Goal: Task Accomplishment & Management: Use online tool/utility

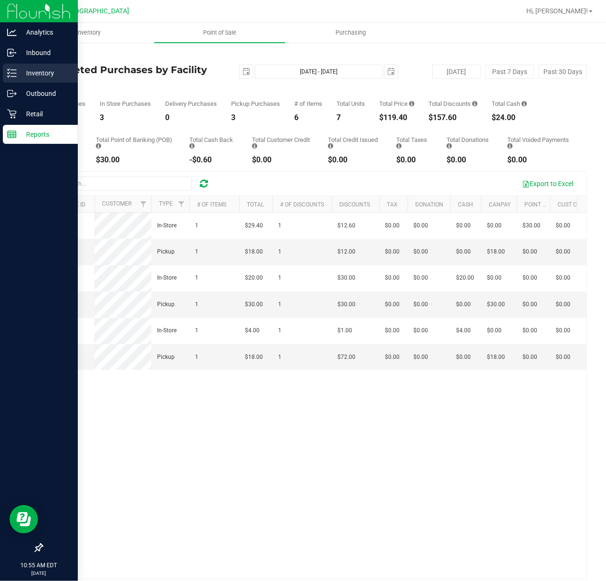
click at [45, 77] on p "Inventory" at bounding box center [45, 72] width 57 height 11
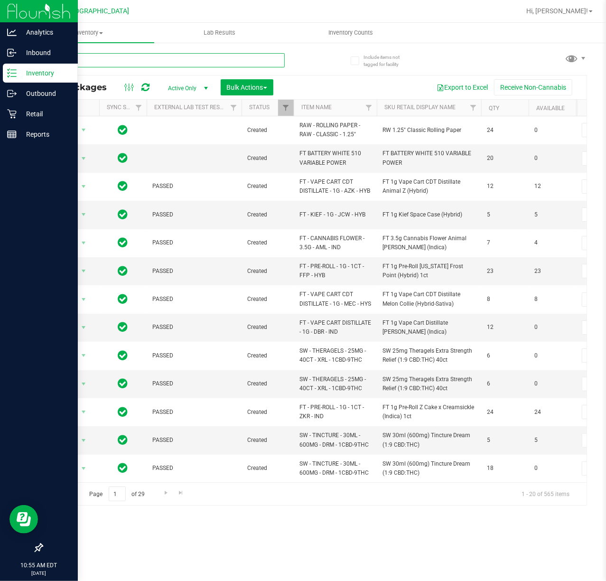
click at [181, 57] on input "text" at bounding box center [163, 60] width 243 height 14
type input "9104062892891749"
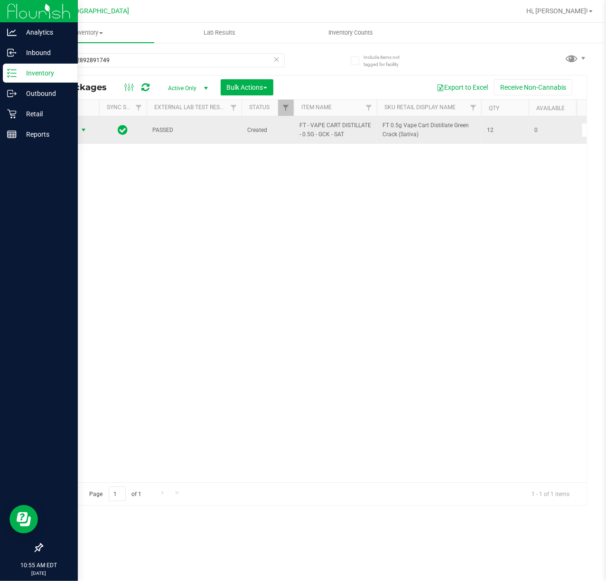
click at [74, 130] on span "Action" at bounding box center [65, 129] width 26 height 13
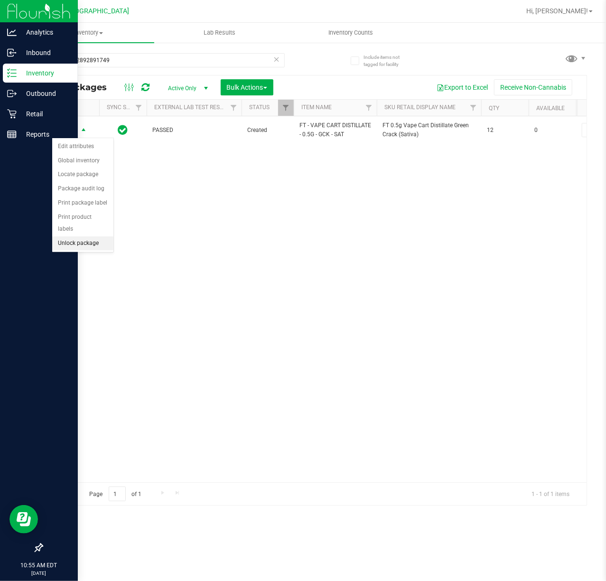
click at [92, 245] on li "Unlock package" at bounding box center [82, 243] width 61 height 14
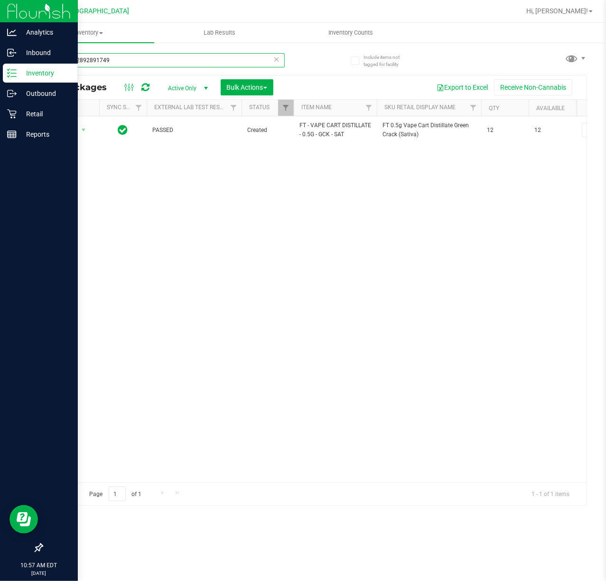
click at [148, 66] on input "9104062892891749" at bounding box center [163, 60] width 243 height 14
type input "7450913741290045"
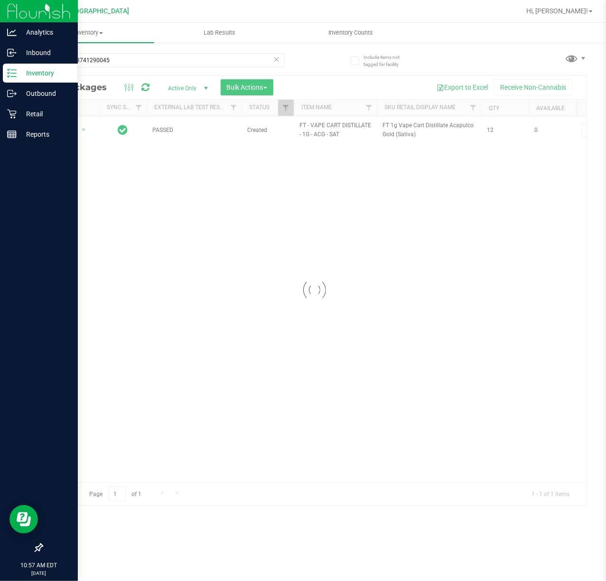
click at [75, 129] on div at bounding box center [314, 289] width 544 height 429
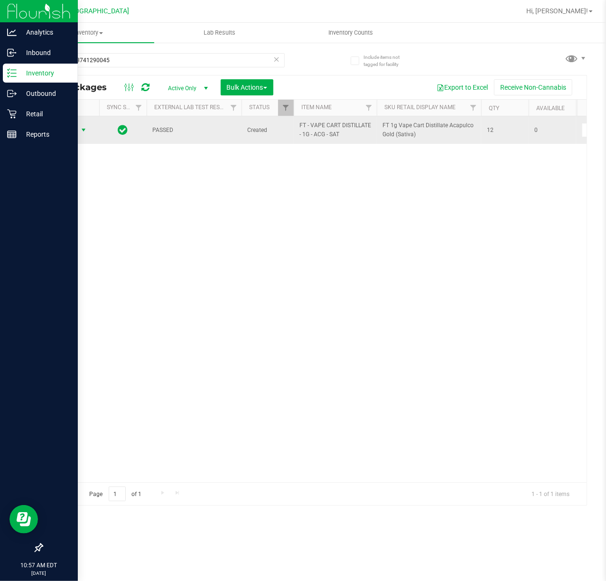
click at [78, 130] on span "select" at bounding box center [84, 129] width 12 height 13
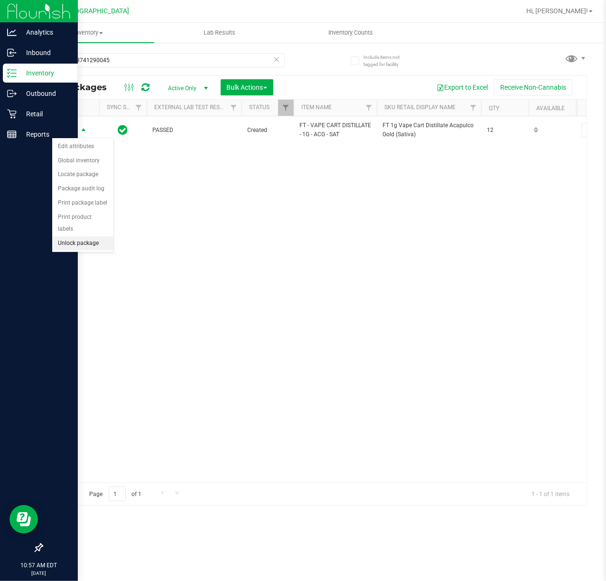
click at [82, 251] on li "Unlock package" at bounding box center [82, 243] width 61 height 14
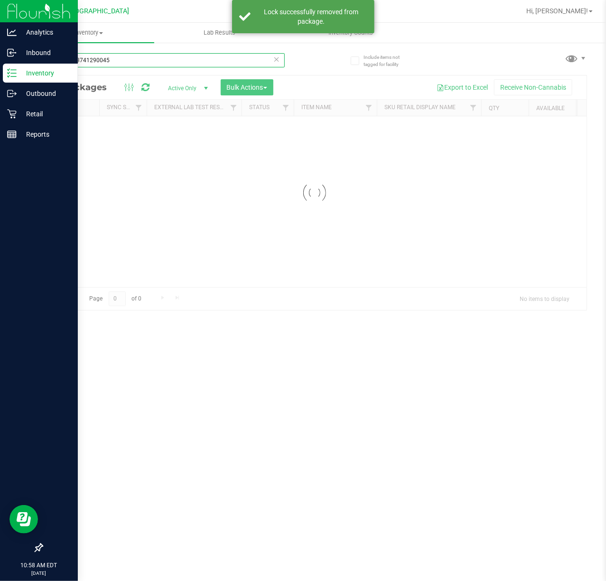
click at [140, 57] on input "7450913741290045" at bounding box center [163, 60] width 243 height 14
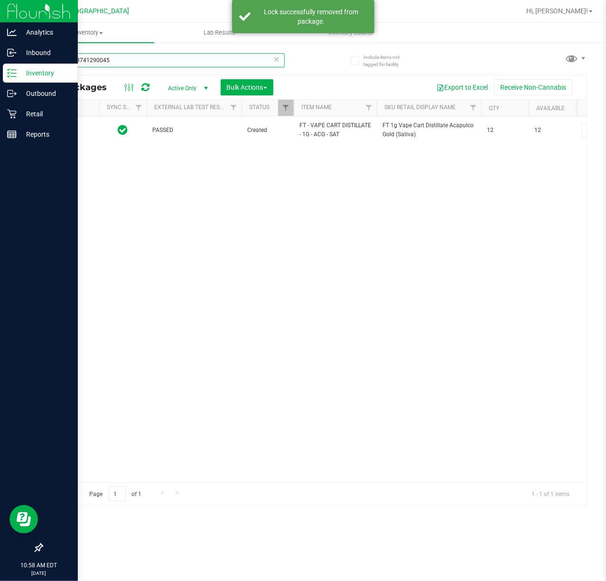
click at [140, 57] on input "7450913741290045" at bounding box center [163, 60] width 243 height 14
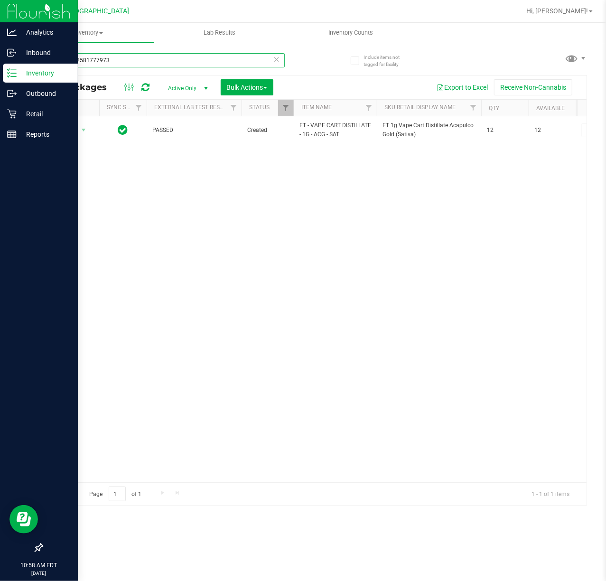
type input "0535932581777973"
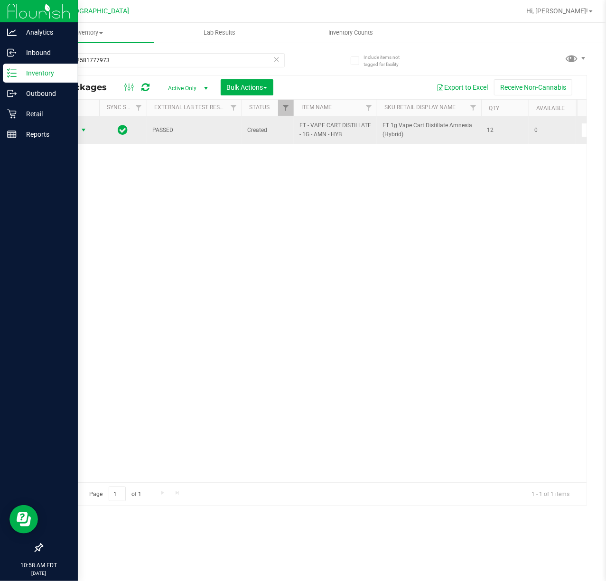
click at [73, 123] on td "Action Action Edit attributes Global inventory Locate package Package audit log…" at bounding box center [70, 130] width 57 height 28
click at [73, 128] on span "Action" at bounding box center [65, 129] width 26 height 13
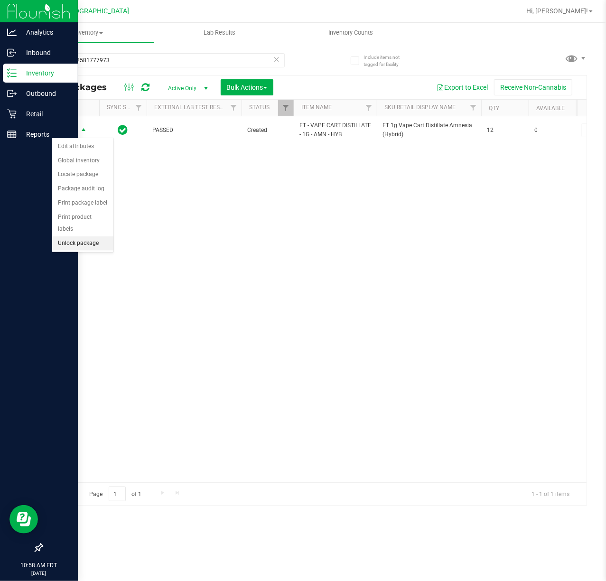
click at [78, 250] on li "Unlock package" at bounding box center [82, 243] width 61 height 14
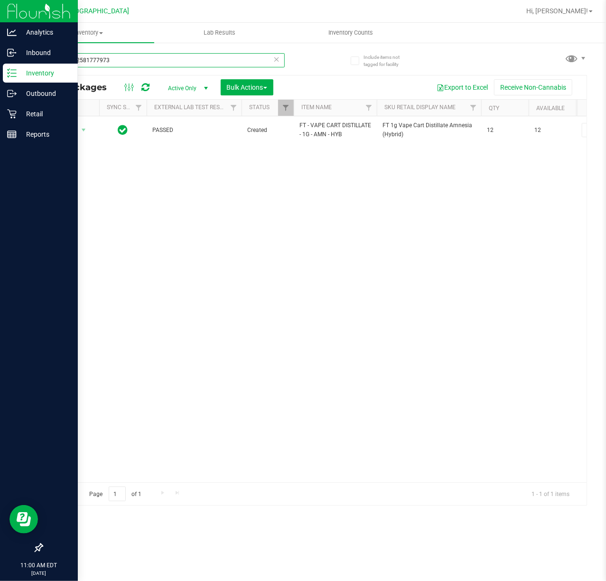
click at [131, 64] on input "0535932581777973" at bounding box center [163, 60] width 243 height 14
type input "7089784287377028"
click at [78, 131] on span "select" at bounding box center [84, 129] width 12 height 13
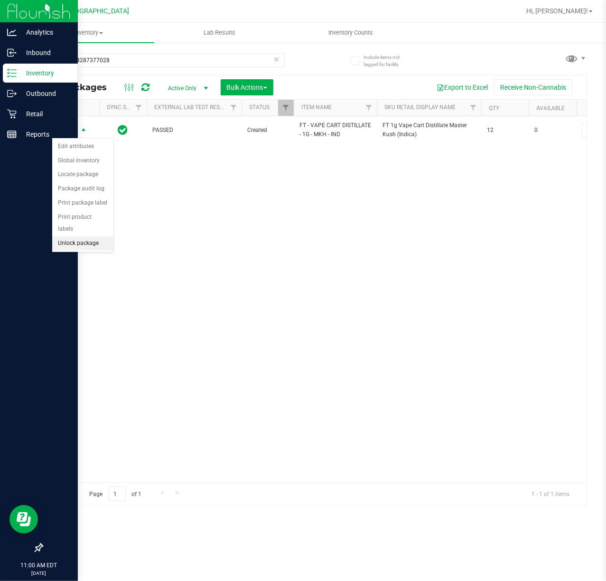
click at [82, 243] on li "Unlock package" at bounding box center [82, 243] width 61 height 14
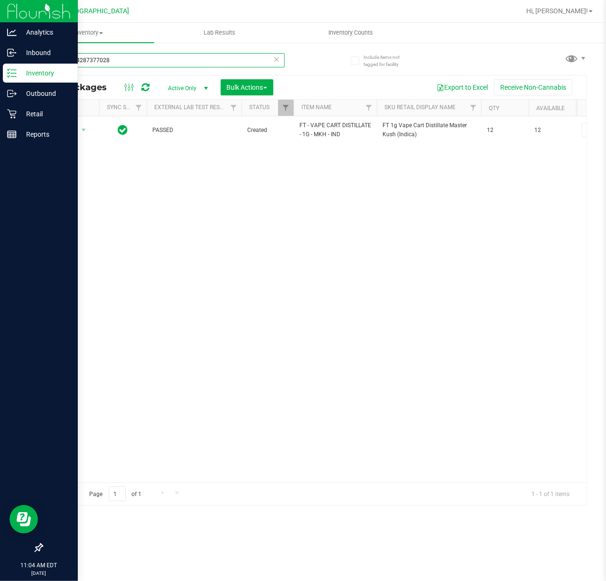
click at [199, 60] on input "7089784287377028" at bounding box center [163, 60] width 243 height 14
type input "5075442878390337"
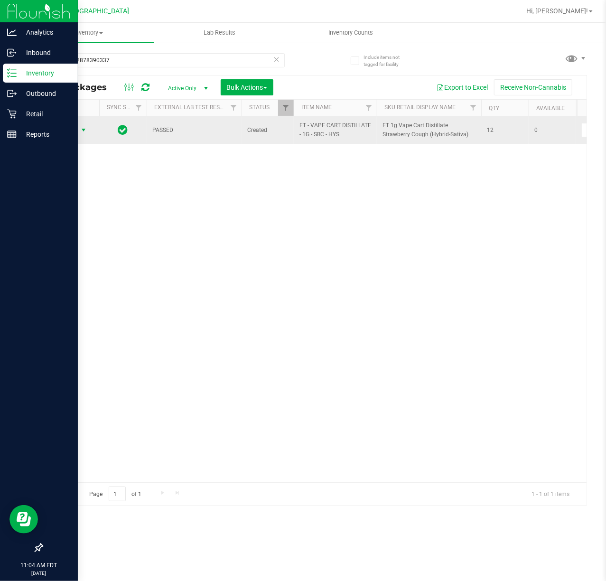
click at [78, 128] on span "select" at bounding box center [84, 129] width 12 height 13
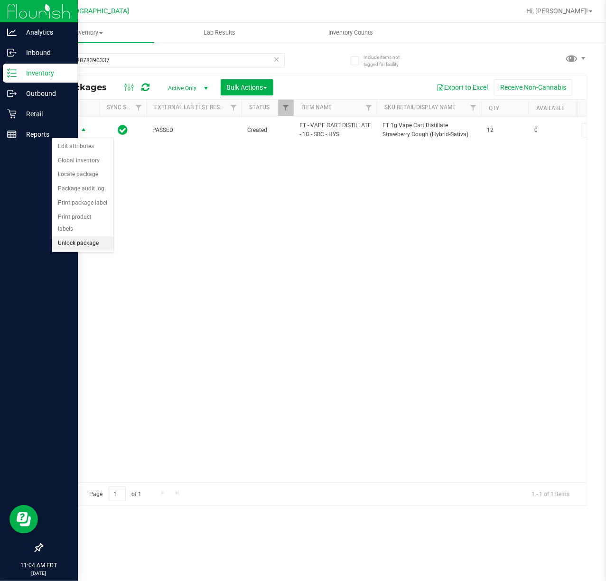
click at [79, 248] on li "Unlock package" at bounding box center [82, 243] width 61 height 14
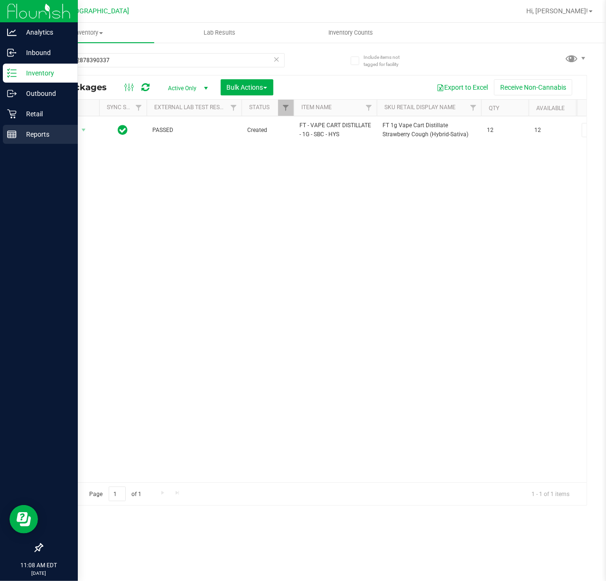
click at [48, 130] on p "Reports" at bounding box center [45, 134] width 57 height 11
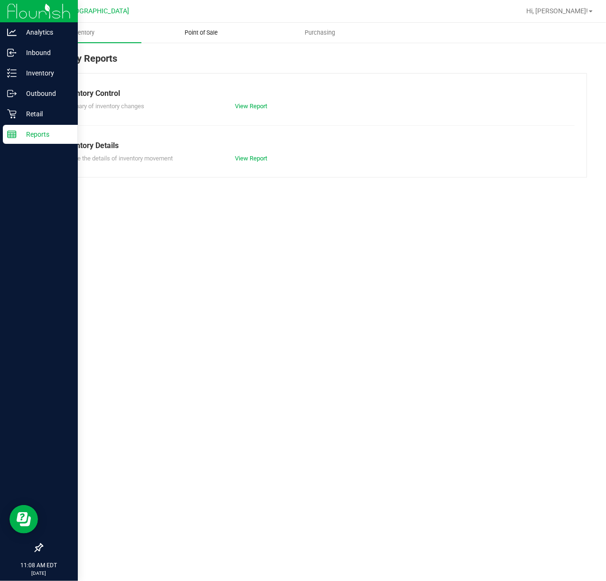
click at [211, 36] on span "Point of Sale" at bounding box center [201, 32] width 59 height 9
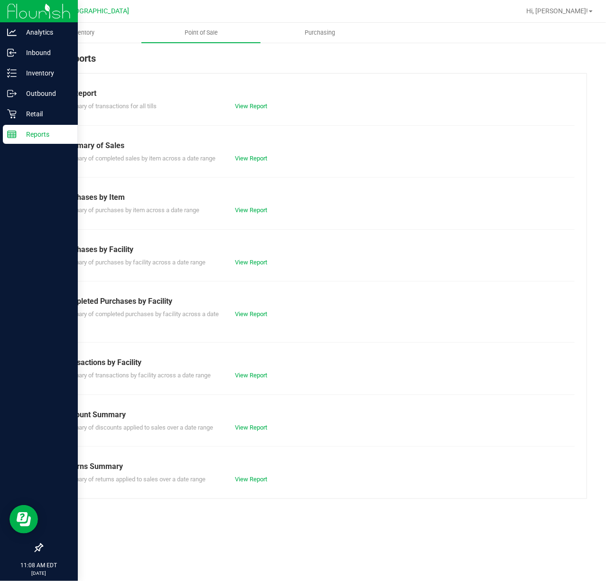
click at [261, 305] on div "Completed Purchases by Facility" at bounding box center [314, 301] width 506 height 11
click at [253, 310] on div "View Report" at bounding box center [271, 313] width 87 height 9
click at [251, 316] on link "View Report" at bounding box center [251, 313] width 32 height 7
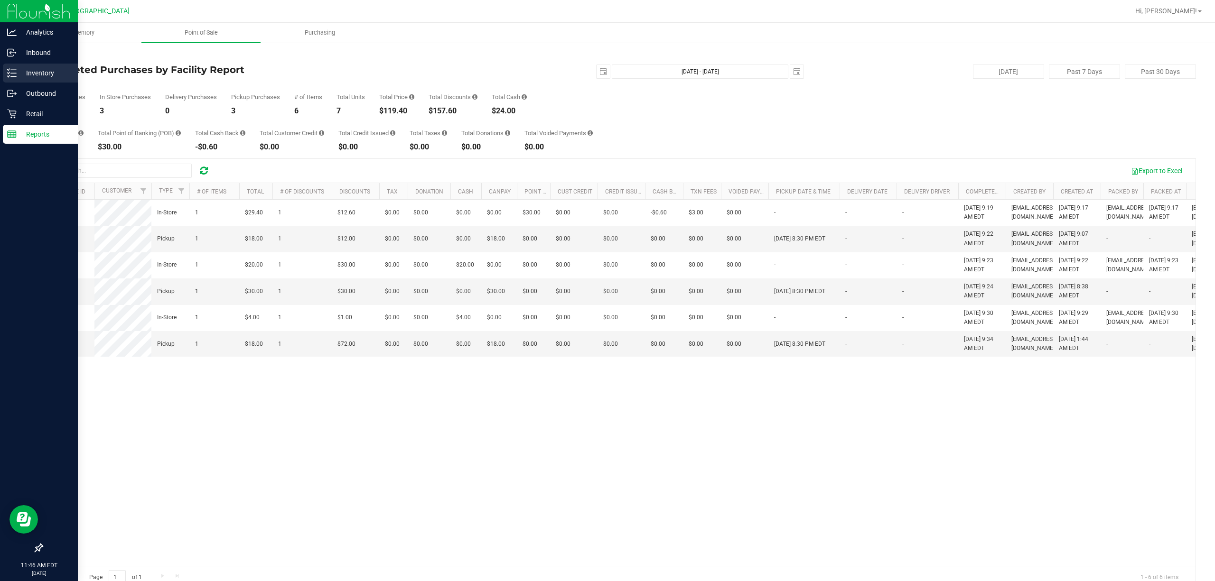
click at [37, 71] on p "Inventory" at bounding box center [45, 72] width 57 height 11
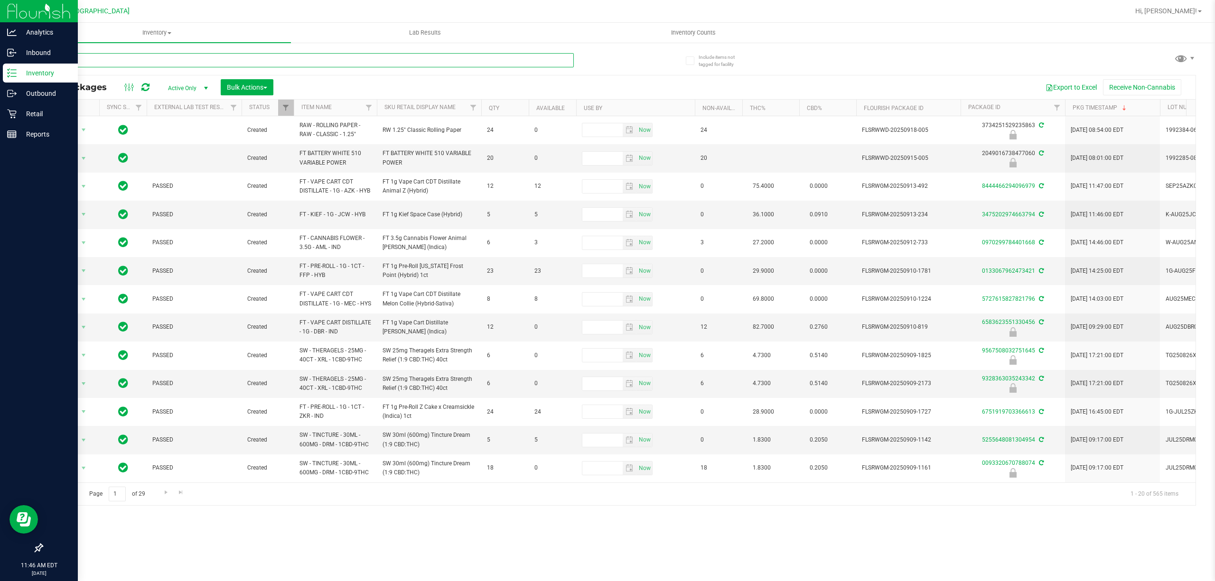
click at [125, 61] on input "text" at bounding box center [308, 60] width 532 height 14
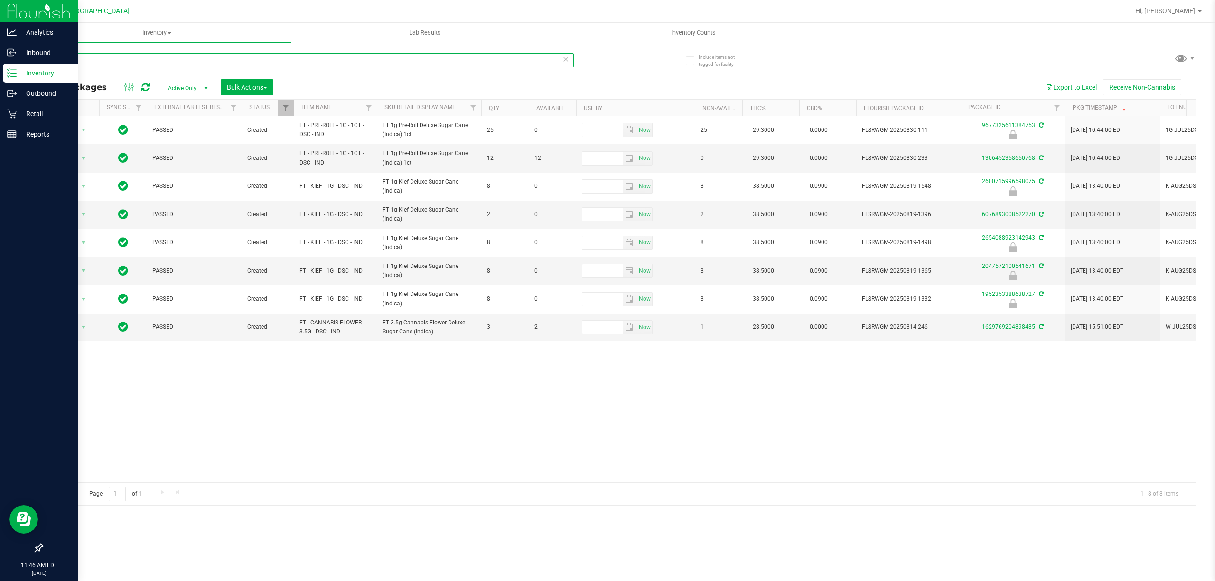
type input "dsc"
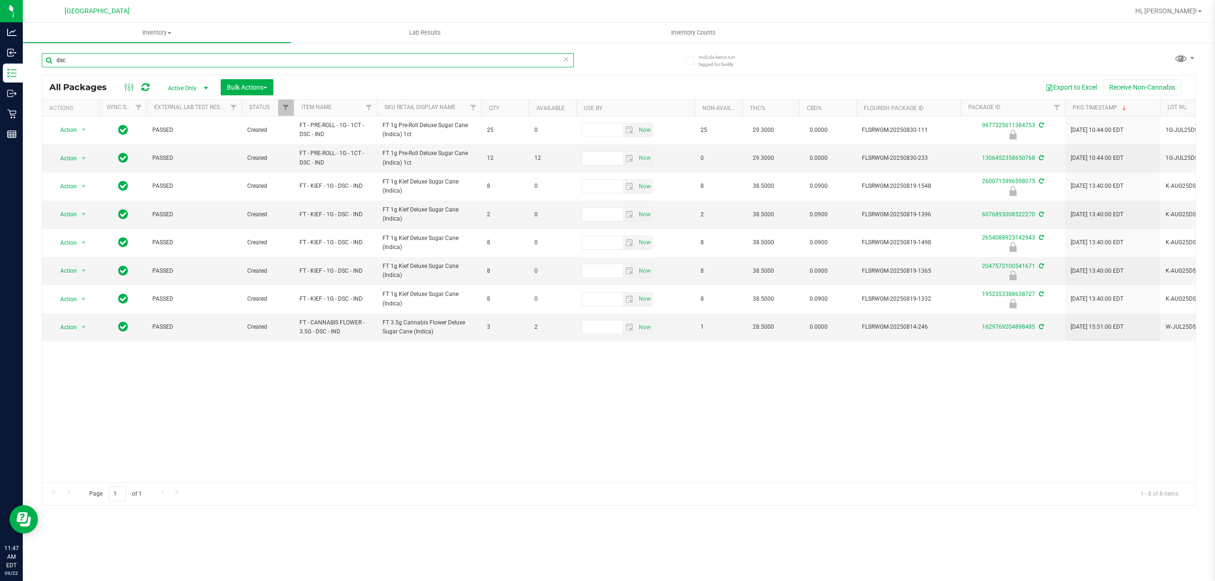
click at [135, 56] on input "dsc" at bounding box center [308, 60] width 532 height 14
type input "2600715996598075"
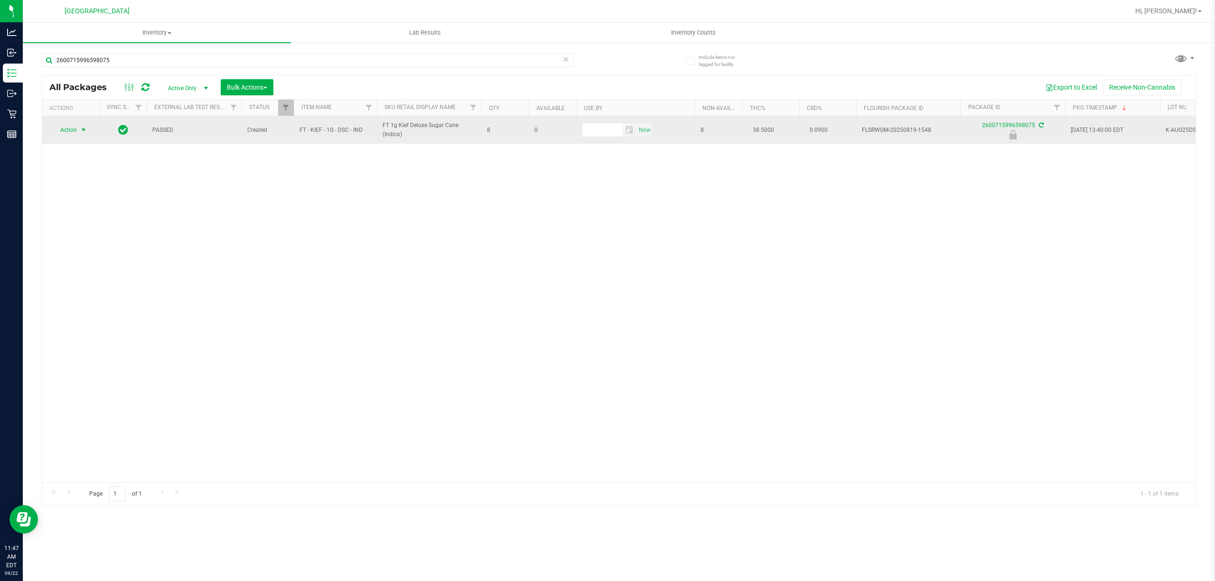
click at [80, 130] on span "select" at bounding box center [84, 130] width 8 height 8
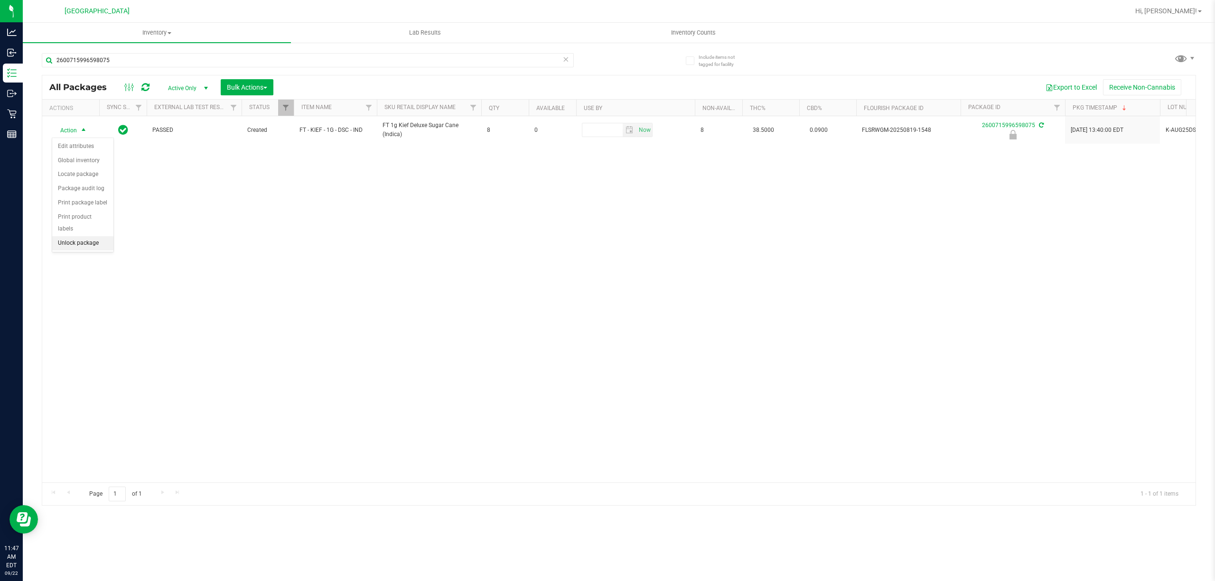
click at [90, 247] on li "Unlock package" at bounding box center [82, 243] width 61 height 14
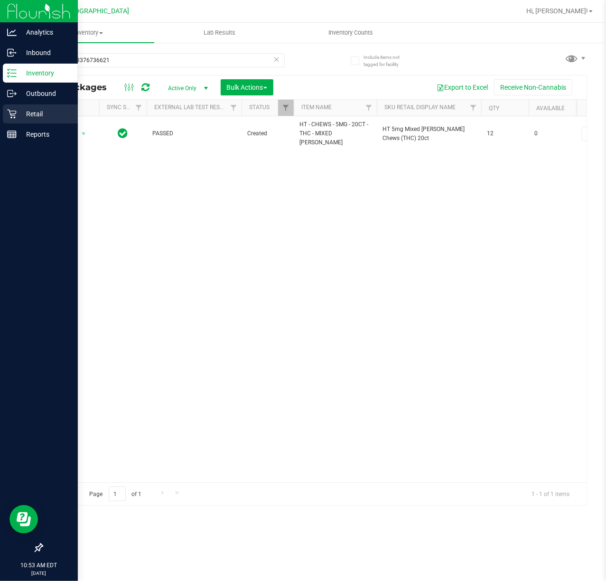
click at [17, 117] on p "Retail" at bounding box center [45, 113] width 57 height 11
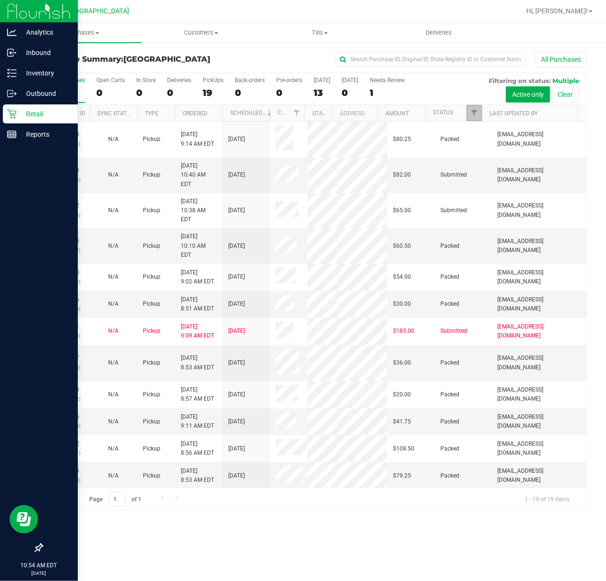
click at [471, 115] on span "Filter" at bounding box center [474, 113] width 8 height 8
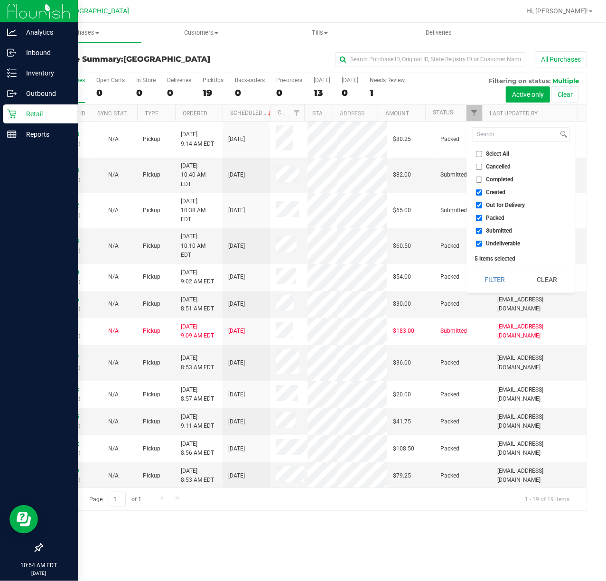
click at [479, 190] on input "Created" at bounding box center [479, 192] width 6 height 6
checkbox input "false"
click at [479, 204] on input "Out for Delivery" at bounding box center [479, 205] width 6 height 6
checkbox input "false"
click at [478, 219] on input "Packed" at bounding box center [479, 218] width 6 height 6
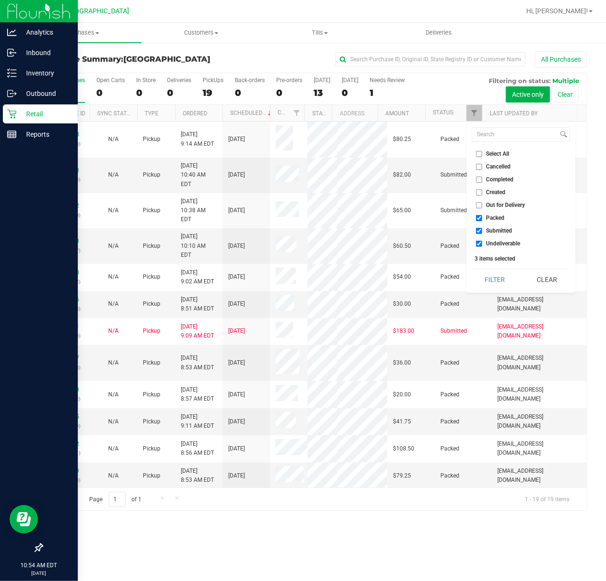
checkbox input "false"
click at [479, 242] on input "Undeliverable" at bounding box center [479, 244] width 6 height 6
checkbox input "false"
click at [486, 280] on button "Filter" at bounding box center [495, 279] width 46 height 21
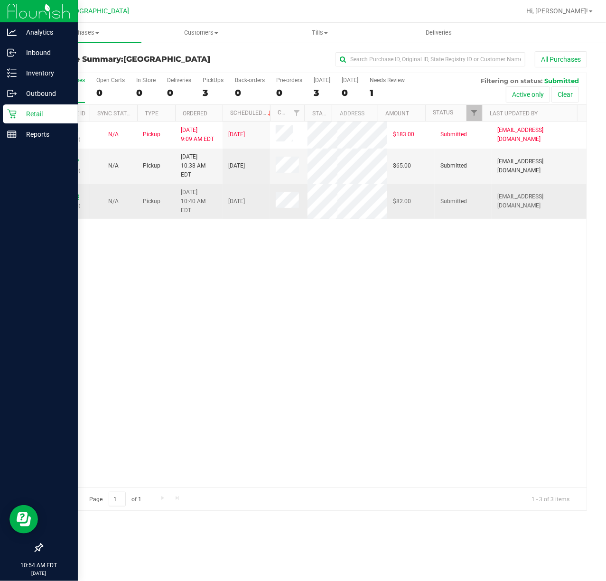
click at [61, 193] on link "11987438" at bounding box center [66, 196] width 27 height 7
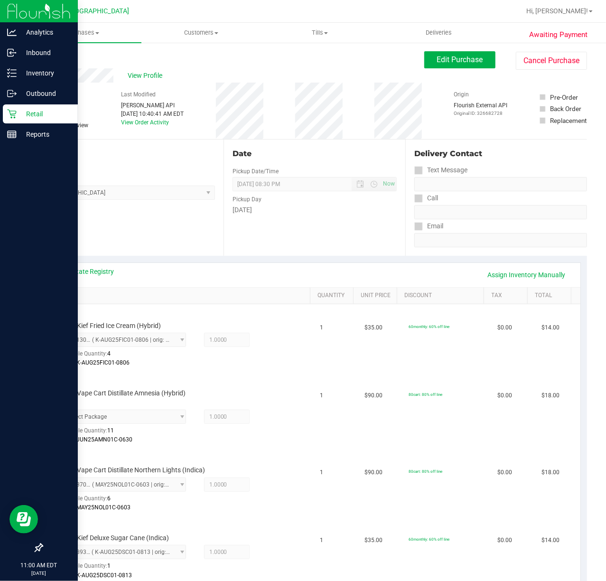
scroll to position [316, 0]
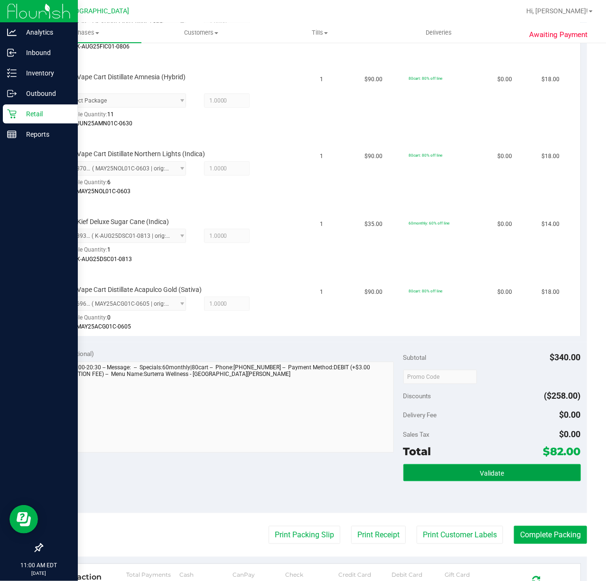
click at [490, 469] on span "Validate" at bounding box center [492, 473] width 24 height 8
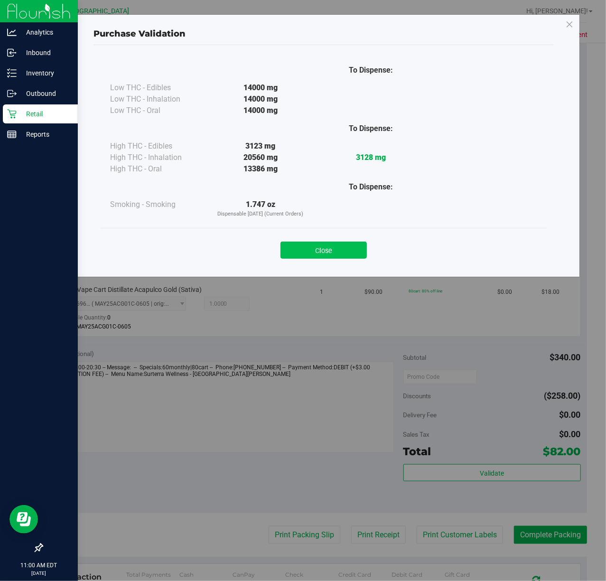
click at [357, 253] on button "Close" at bounding box center [323, 250] width 86 height 17
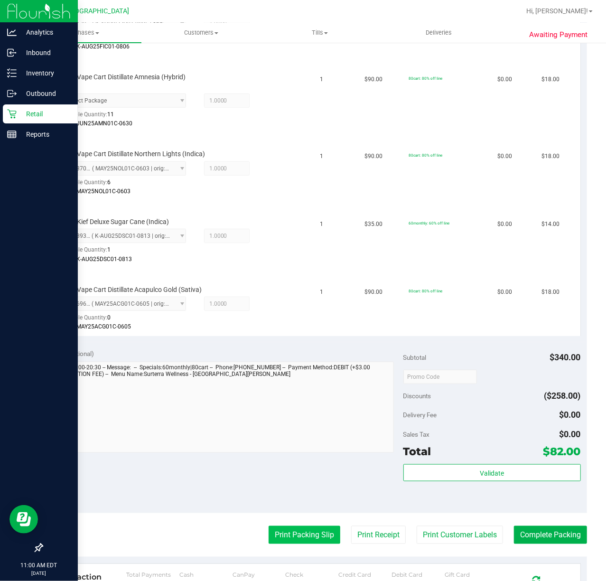
click at [270, 537] on button "Print Packing Slip" at bounding box center [305, 535] width 72 height 18
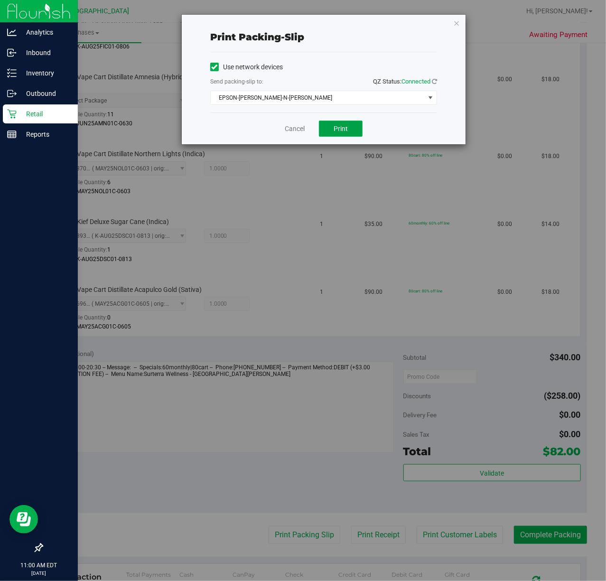
click at [349, 134] on button "Print" at bounding box center [341, 129] width 44 height 16
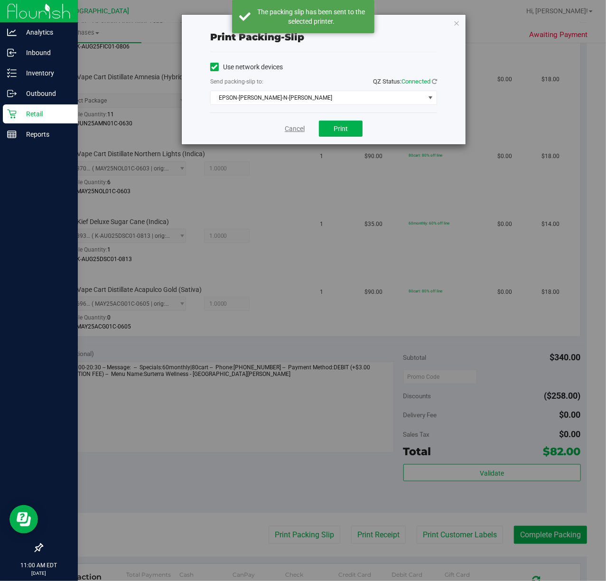
click at [291, 125] on link "Cancel" at bounding box center [295, 129] width 20 height 10
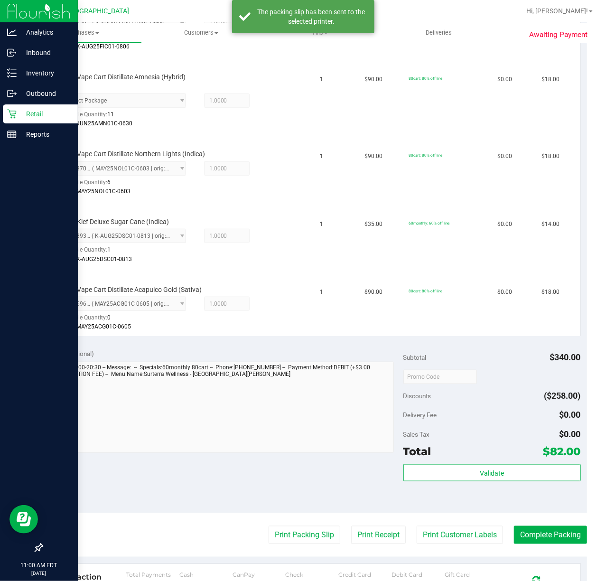
click at [435, 524] on purchase-details "Back Edit Purchase Cancel Purchase View Profile # 11987438 BioTrack ID: - Submi…" at bounding box center [314, 238] width 545 height 1006
click at [433, 536] on button "Print Customer Labels" at bounding box center [460, 535] width 86 height 18
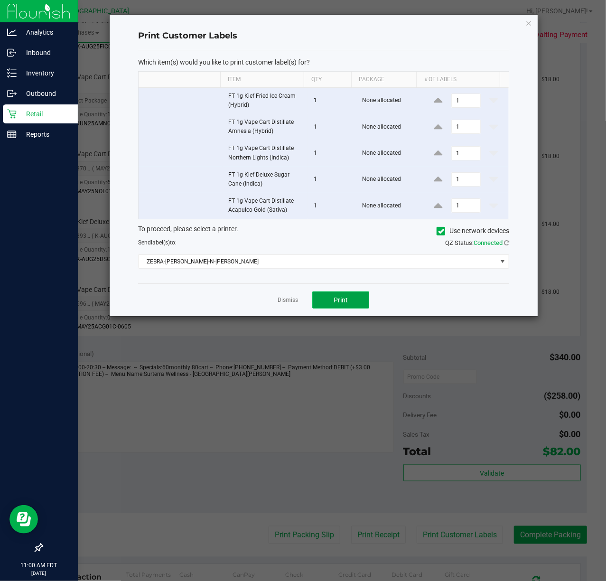
click at [346, 294] on button "Print" at bounding box center [340, 299] width 57 height 17
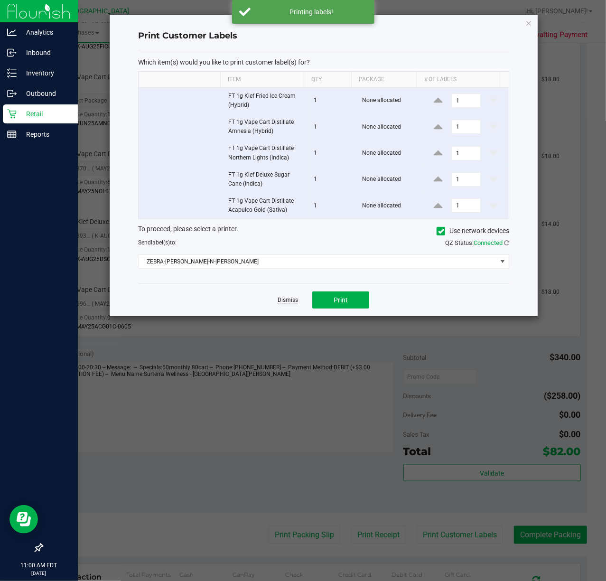
click at [289, 304] on link "Dismiss" at bounding box center [288, 300] width 20 height 8
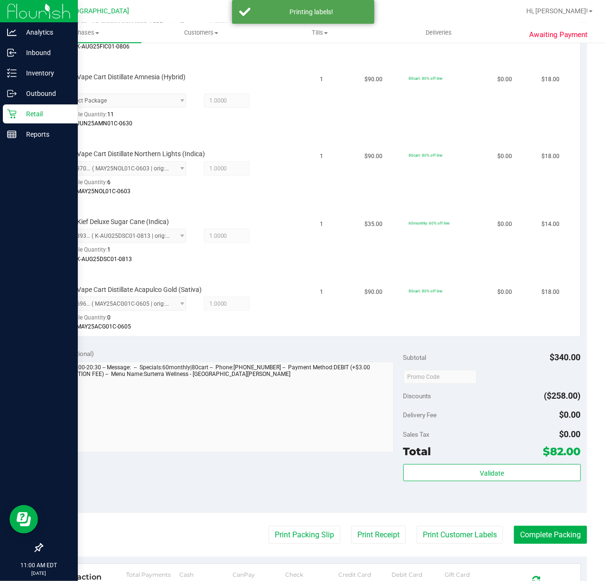
click at [551, 524] on purchase-details "Back Edit Purchase Cancel Purchase View Profile # 11987438 BioTrack ID: - Submi…" at bounding box center [314, 238] width 545 height 1006
click at [554, 538] on button "Complete Packing" at bounding box center [550, 535] width 73 height 18
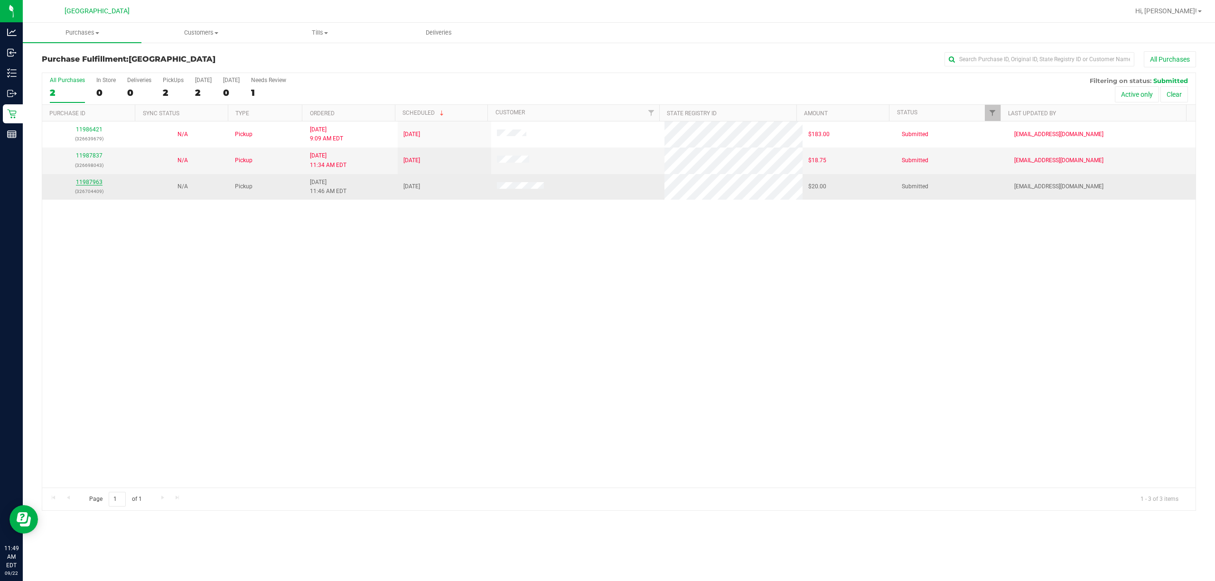
click at [89, 184] on link "11987963" at bounding box center [89, 182] width 27 height 7
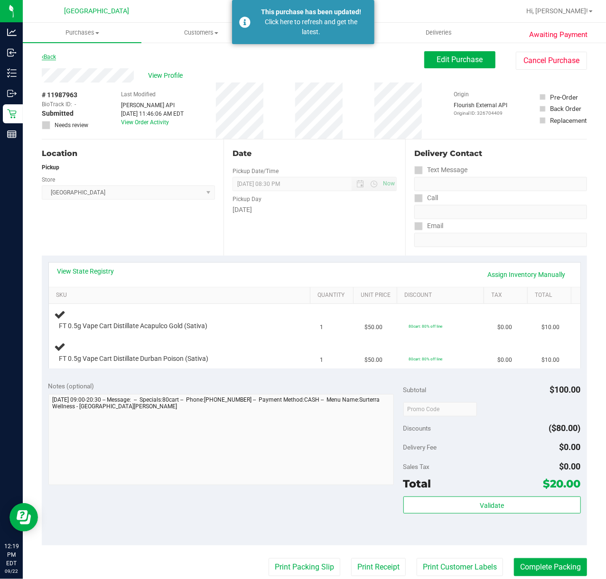
click at [51, 54] on link "Back" at bounding box center [49, 57] width 14 height 7
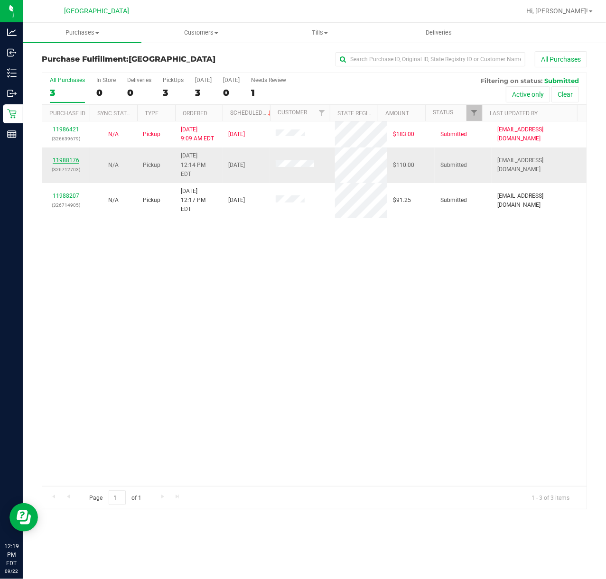
click at [71, 158] on link "11988176" at bounding box center [66, 160] width 27 height 7
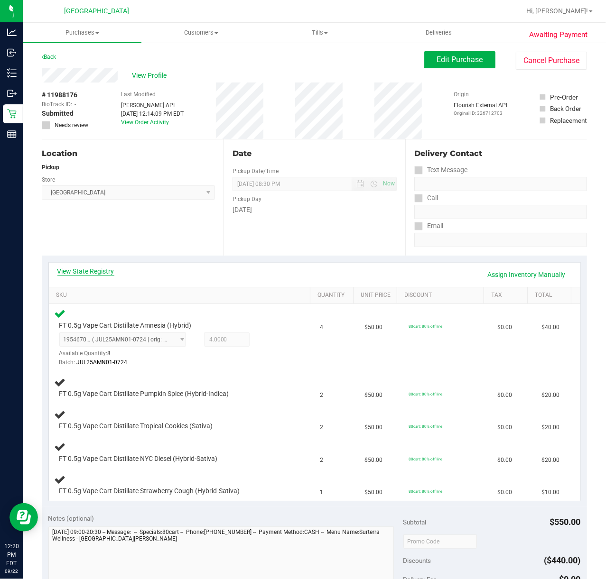
click at [84, 268] on link "View State Registry" at bounding box center [85, 271] width 57 height 9
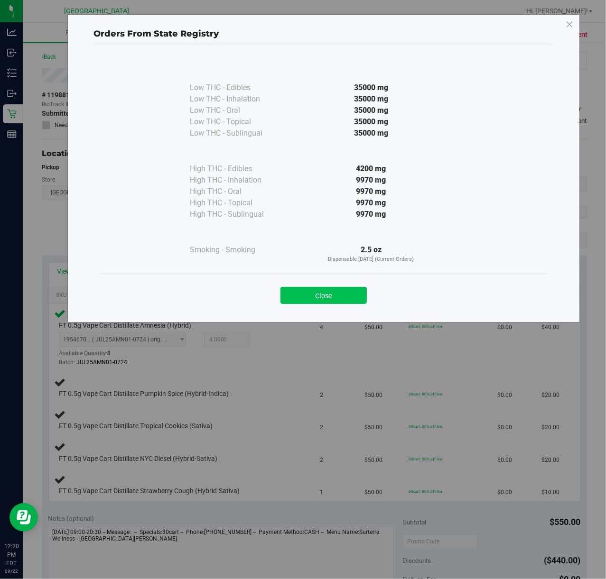
click at [330, 294] on button "Close" at bounding box center [323, 295] width 86 height 17
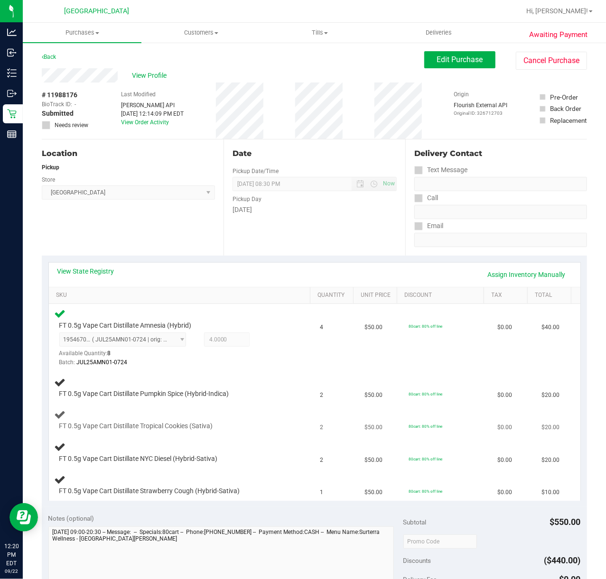
click at [276, 418] on div "FT 0.5g Vape Cart Distillate Tropical Cookies (Sativa)" at bounding box center [182, 420] width 254 height 22
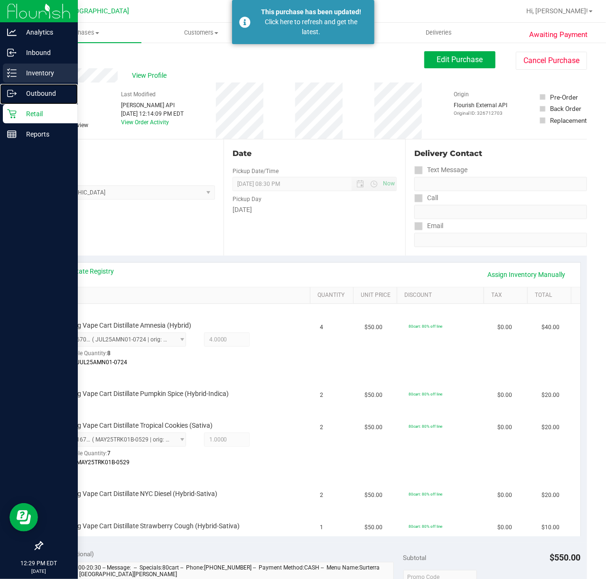
drag, startPoint x: 57, startPoint y: 85, endPoint x: 54, endPoint y: 71, distance: 14.5
click at [56, 84] on div "Outbound" at bounding box center [40, 93] width 75 height 19
click at [54, 69] on p "Inventory" at bounding box center [45, 72] width 57 height 11
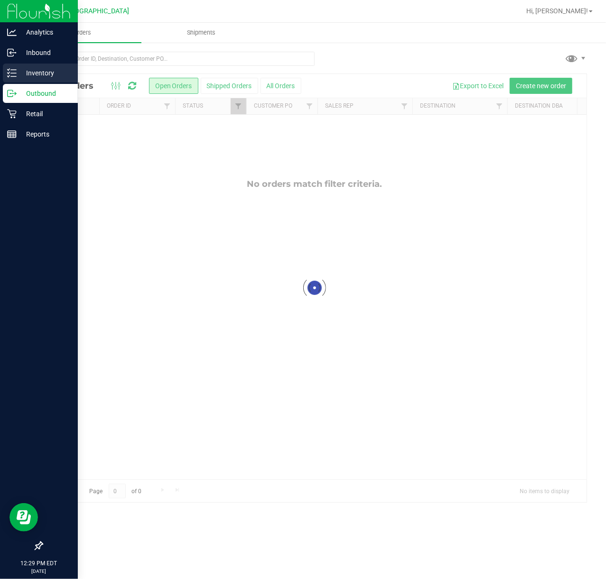
click at [28, 69] on p "Inventory" at bounding box center [45, 72] width 57 height 11
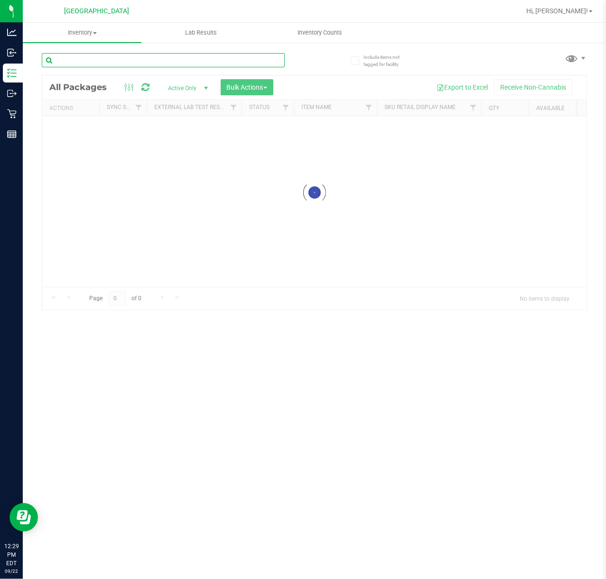
click at [125, 56] on input "text" at bounding box center [163, 60] width 243 height 14
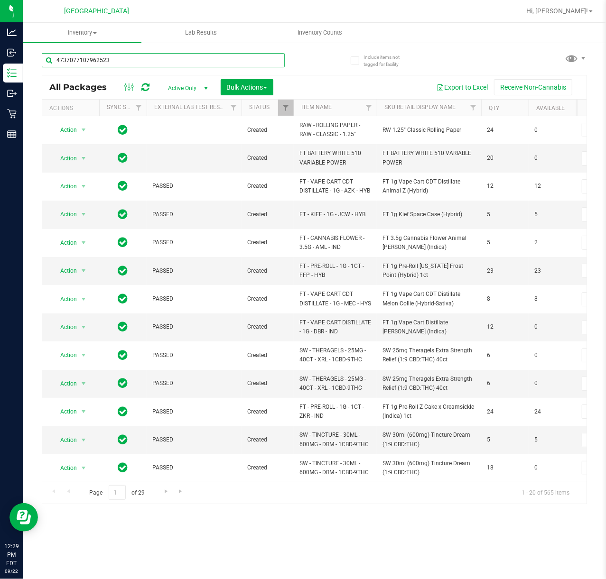
type input "4737077107962523"
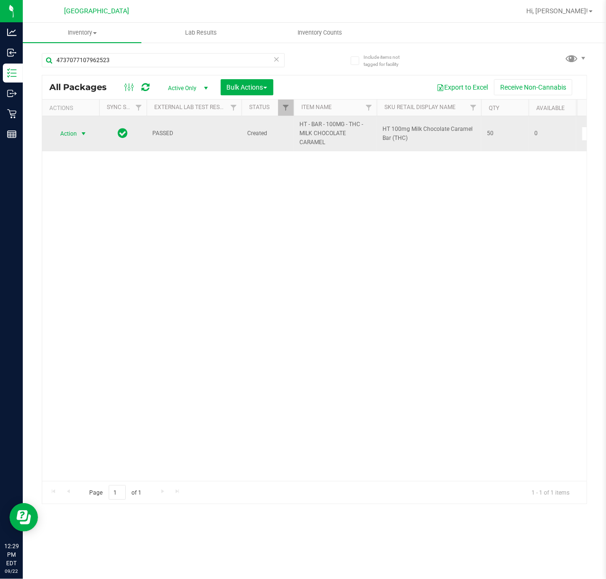
click at [82, 128] on span "select" at bounding box center [84, 133] width 12 height 13
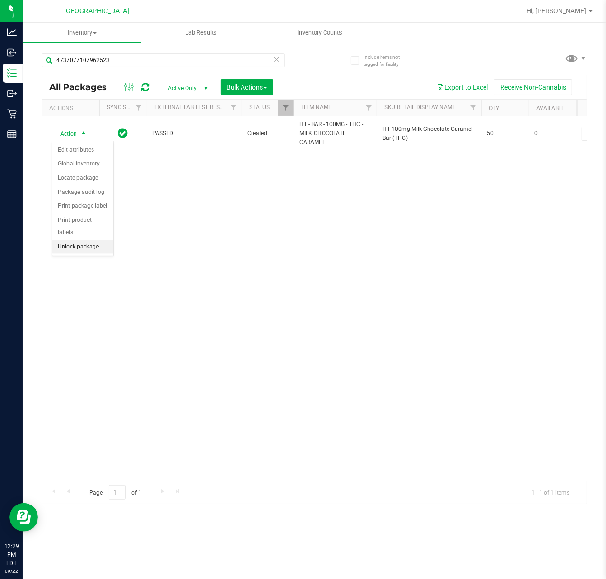
click at [76, 254] on li "Unlock package" at bounding box center [82, 247] width 61 height 14
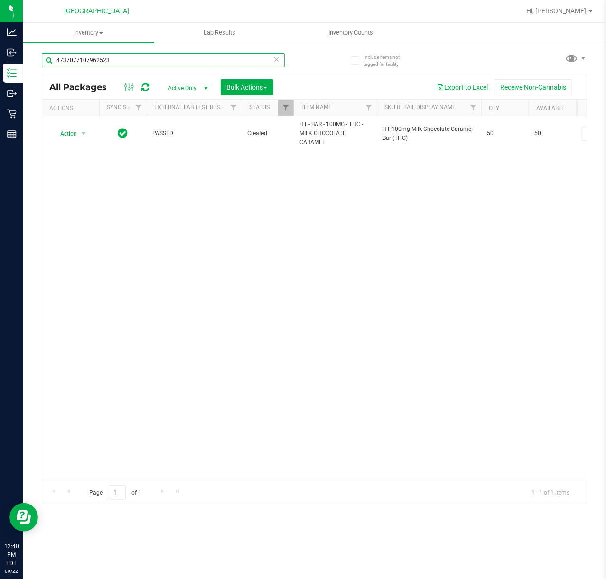
click at [145, 61] on input "4737077107962523" at bounding box center [163, 60] width 243 height 14
type input "2488303384969602"
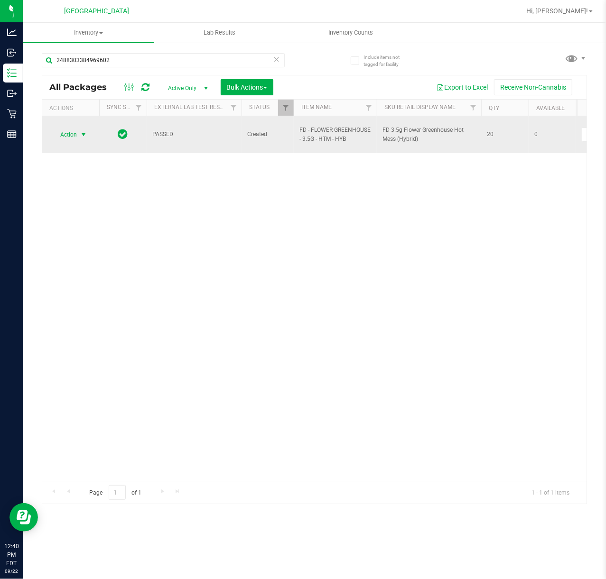
click at [82, 133] on span "select" at bounding box center [84, 135] width 8 height 8
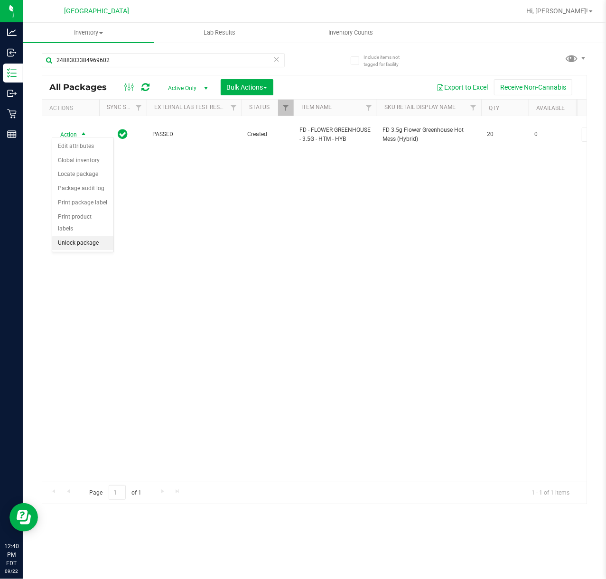
click at [78, 251] on li "Unlock package" at bounding box center [82, 243] width 61 height 14
